Goal: Communication & Community: Answer question/provide support

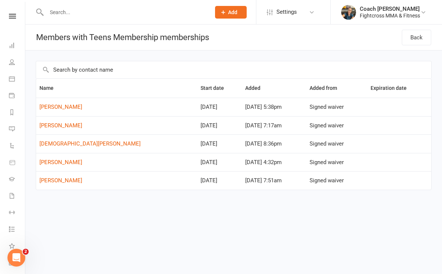
click at [13, 19] on div "Clubworx" at bounding box center [12, 26] width 25 height 24
click at [13, 14] on icon at bounding box center [12, 16] width 7 height 5
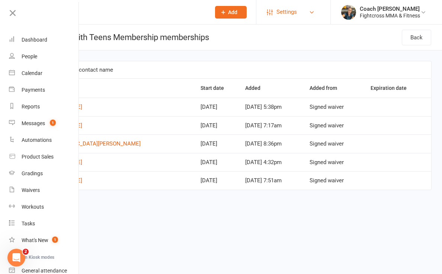
click at [290, 12] on span "Settings" at bounding box center [286, 12] width 20 height 17
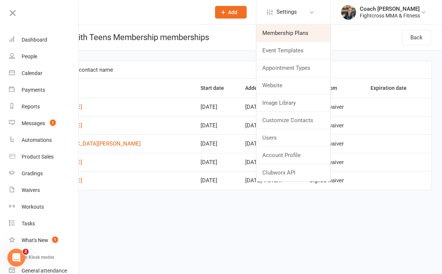
click at [289, 32] on link "Membership Plans" at bounding box center [293, 33] width 74 height 17
select select "50"
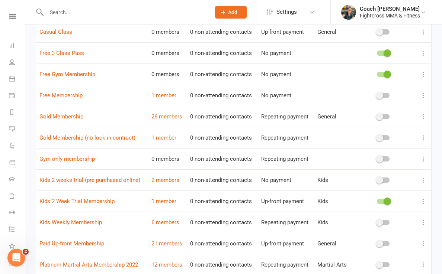
scroll to position [208, 0]
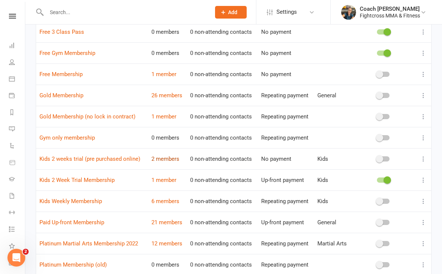
click at [164, 159] on link "2 members" at bounding box center [165, 159] width 28 height 7
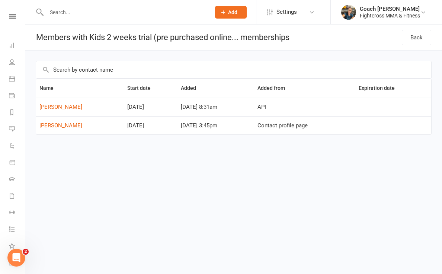
select select "50"
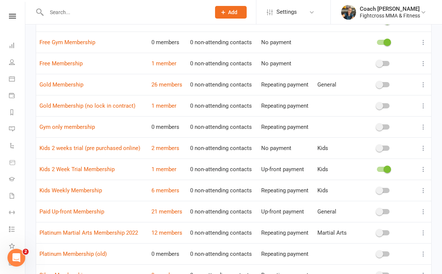
scroll to position [221, 0]
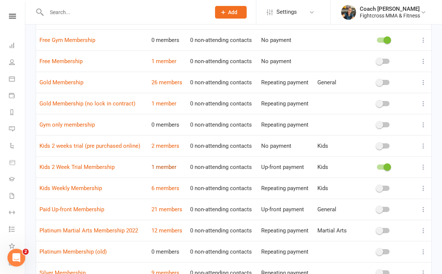
click at [163, 167] on link "1 member" at bounding box center [163, 167] width 25 height 7
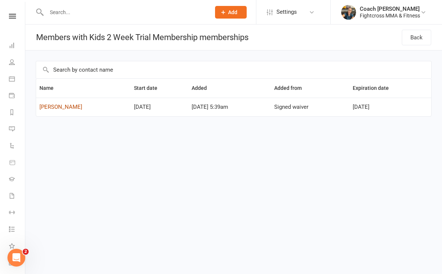
click at [57, 109] on link "[PERSON_NAME]" at bounding box center [60, 107] width 43 height 7
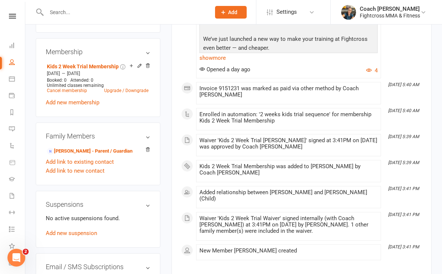
scroll to position [283, 0]
click at [77, 149] on link "[PERSON_NAME] - Parent / Guardian" at bounding box center [90, 151] width 86 height 8
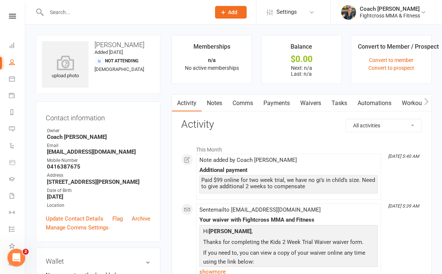
click at [243, 103] on link "Comms" at bounding box center [242, 103] width 31 height 17
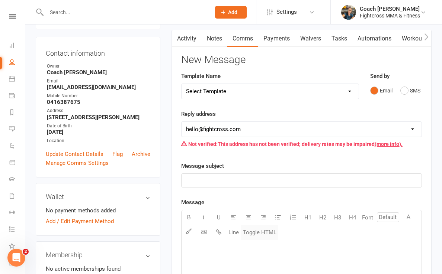
scroll to position [63, 0]
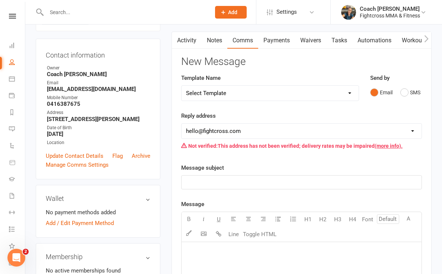
click at [189, 186] on p "﻿" at bounding box center [301, 182] width 231 height 9
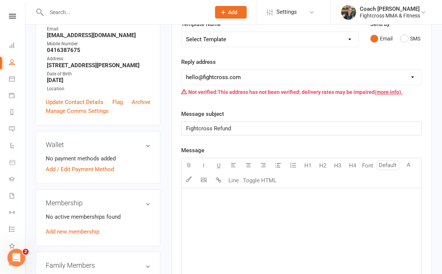
scroll to position [119, 0]
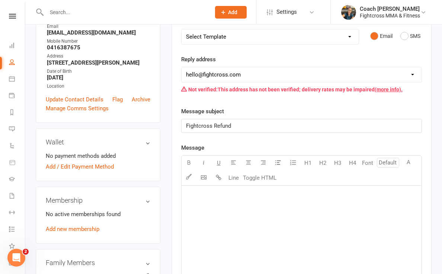
click at [204, 197] on p "﻿" at bounding box center [301, 195] width 231 height 9
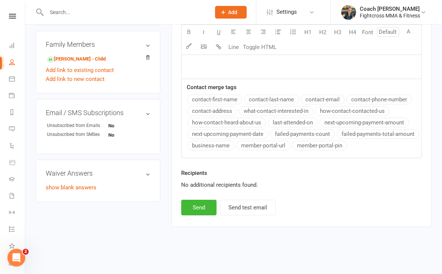
scroll to position [355, 0]
click at [204, 80] on div "Message subject Fightcross Refund Message Select image from library U H1 H2 H3 …" at bounding box center [301, 23] width 241 height 270
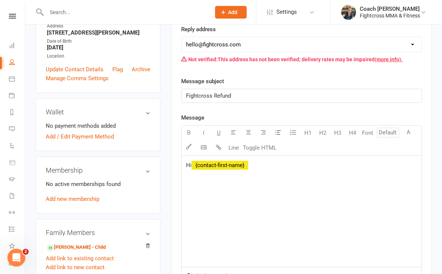
scroll to position [148, 0]
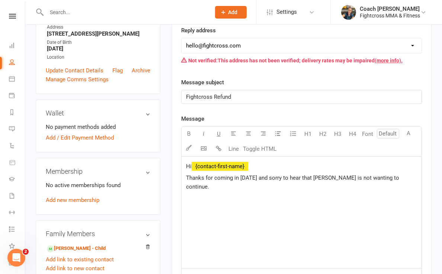
click at [406, 178] on p "Thanks for coming in [DATE] and sorry to hear that [PERSON_NAME] is not wanting…" at bounding box center [301, 183] width 231 height 18
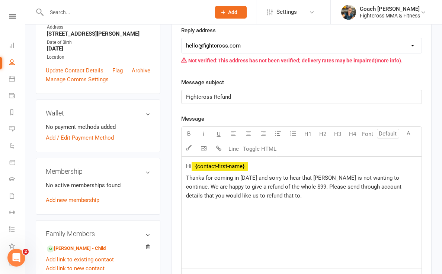
click at [399, 177] on span "Thanks for coming in [DATE] and sorry to hear that [PERSON_NAME] is not wanting…" at bounding box center [294, 187] width 217 height 25
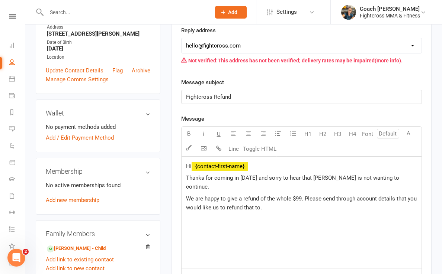
click at [266, 199] on p "We are happy to give a refund of the whole $99. Please send through account det…" at bounding box center [301, 203] width 231 height 18
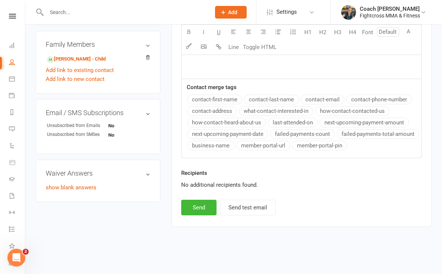
scroll to position [355, 0]
click at [199, 203] on button "Send" at bounding box center [198, 208] width 35 height 16
click at [12, 15] on icon at bounding box center [12, 16] width 7 height 5
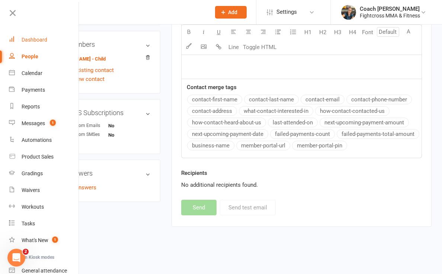
click at [33, 40] on div "Dashboard" at bounding box center [35, 40] width 26 height 6
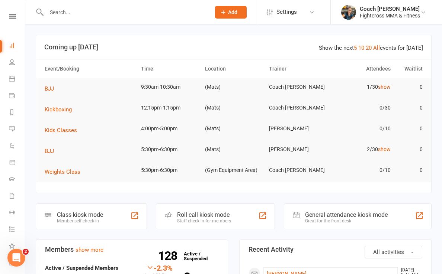
click at [388, 85] on link "show" at bounding box center [384, 87] width 13 height 6
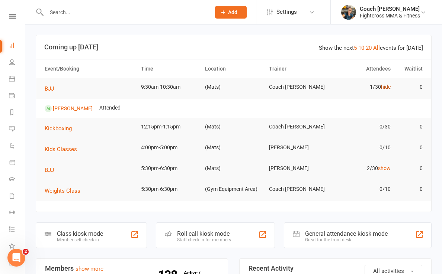
click at [388, 85] on link "hide" at bounding box center [386, 87] width 10 height 6
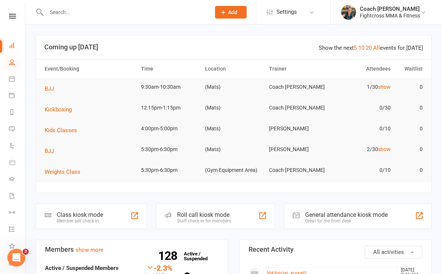
click at [12, 62] on icon at bounding box center [12, 62] width 6 height 6
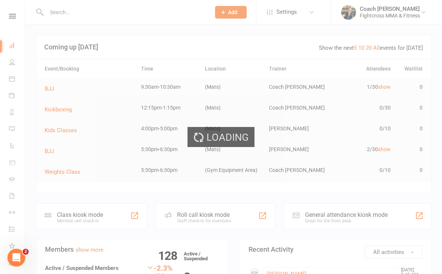
select select "100"
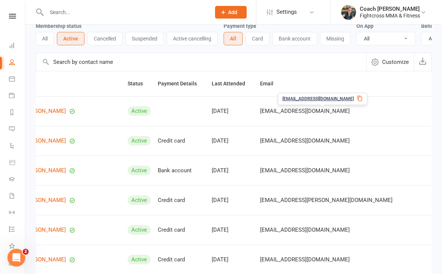
scroll to position [0, 52]
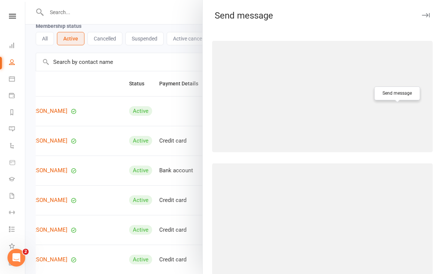
select select "[EMAIL_ADDRESS][DOMAIN_NAME]"
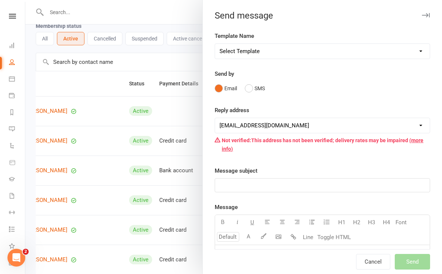
click at [427, 13] on icon "button" at bounding box center [426, 15] width 8 height 4
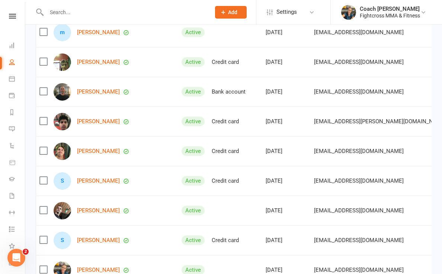
scroll to position [0, 0]
click at [96, 32] on link "[PERSON_NAME]" at bounding box center [98, 32] width 43 height 6
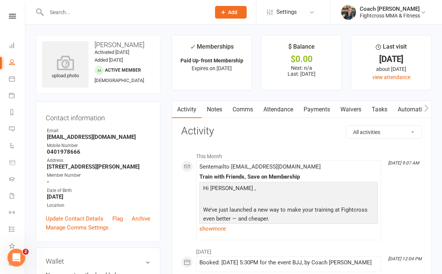
select select "100"
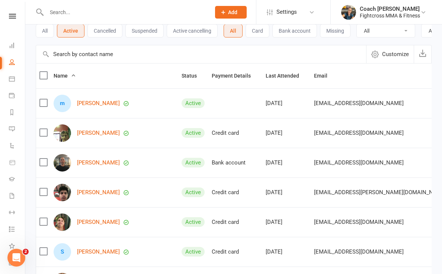
scroll to position [44, 0]
click at [95, 133] on link "[PERSON_NAME]" at bounding box center [98, 134] width 43 height 6
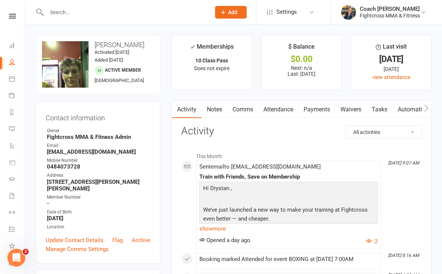
select select "100"
